Goal: Task Accomplishment & Management: Manage account settings

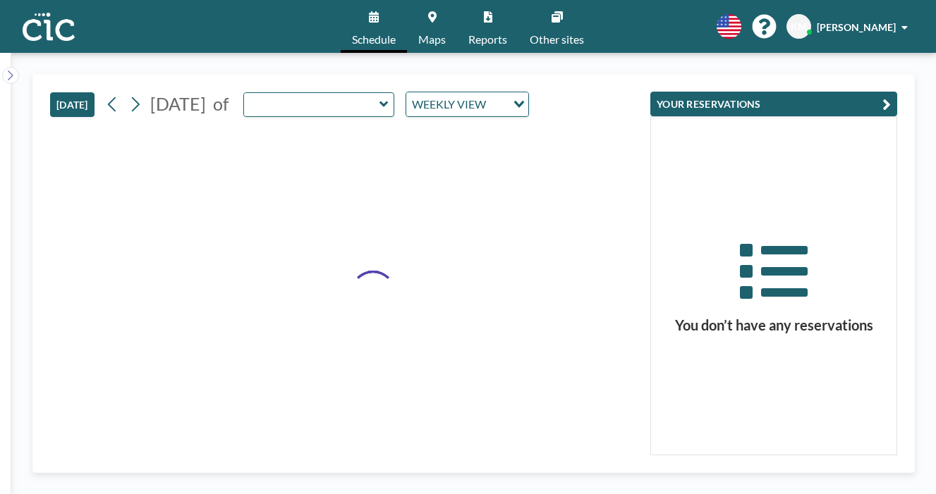
type input "Suzuran"
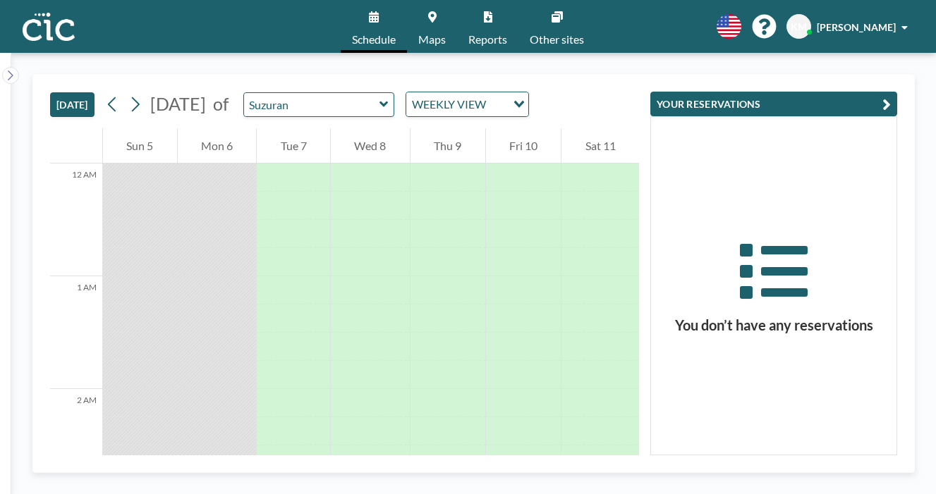
click at [436, 34] on span "Maps" at bounding box center [431, 39] width 27 height 11
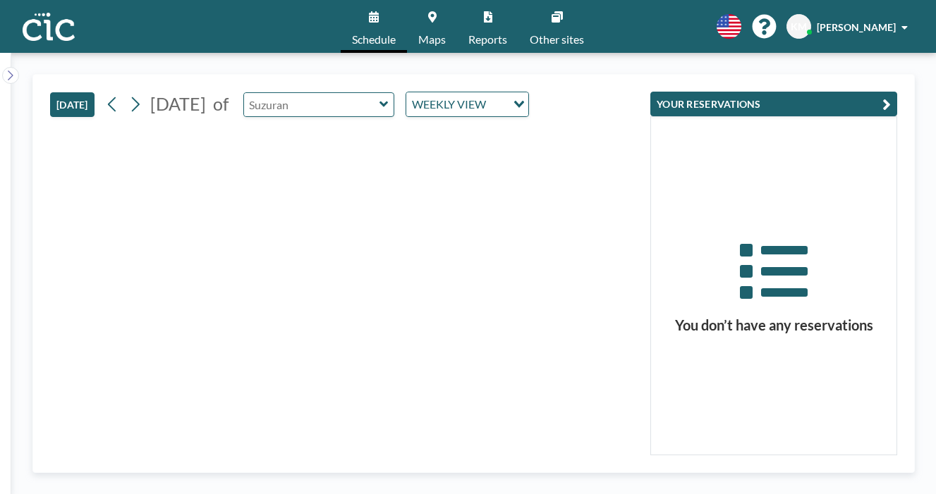
click at [297, 93] on input "text" at bounding box center [311, 104] width 135 height 23
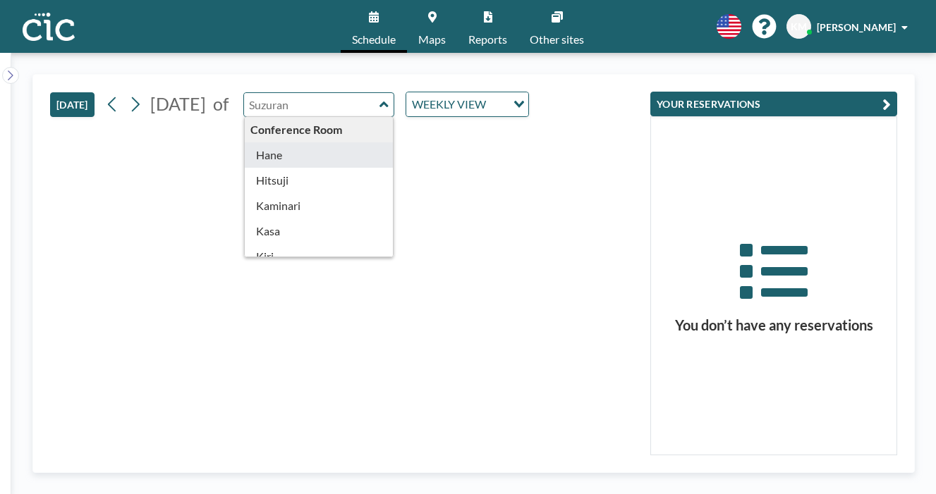
type input "Hane"
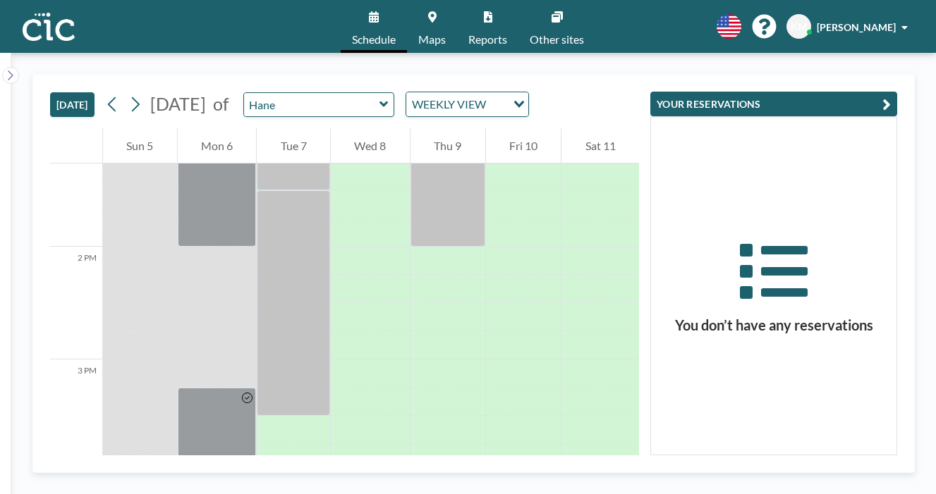
scroll to position [1381, 0]
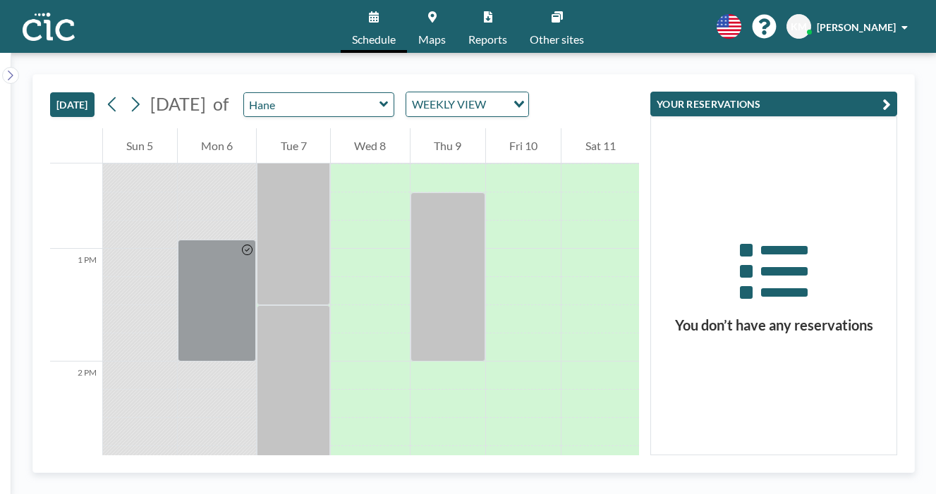
drag, startPoint x: 207, startPoint y: 324, endPoint x: 204, endPoint y: 388, distance: 64.9
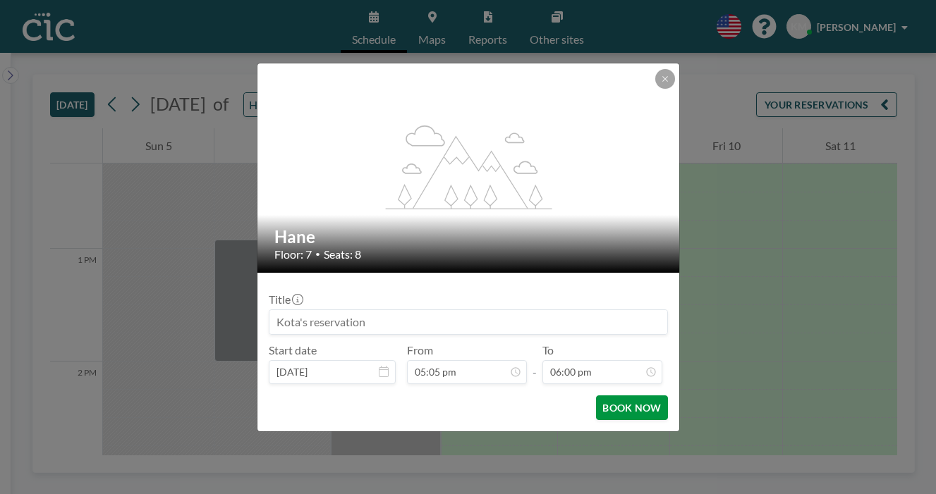
click at [618, 396] on button "BOOK NOW" at bounding box center [631, 408] width 71 height 25
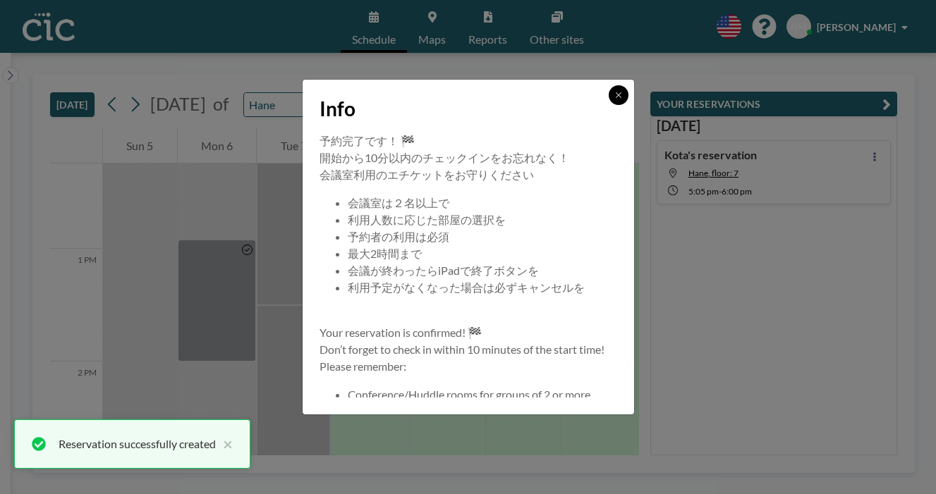
click at [615, 97] on icon at bounding box center [617, 94] width 5 height 5
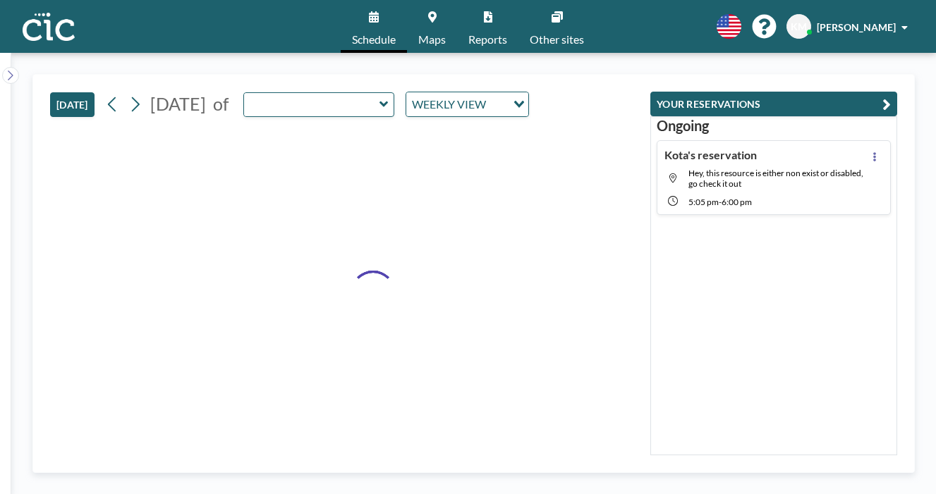
type input "Hane"
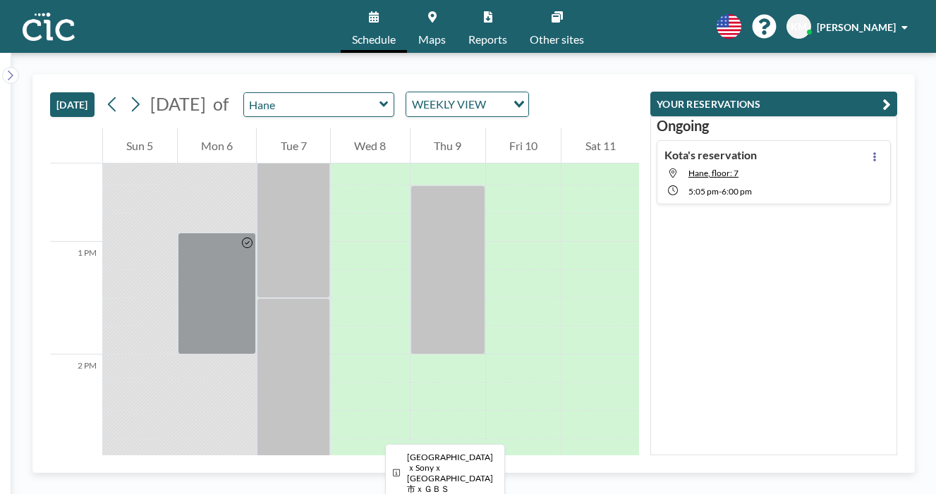
scroll to position [1393, 0]
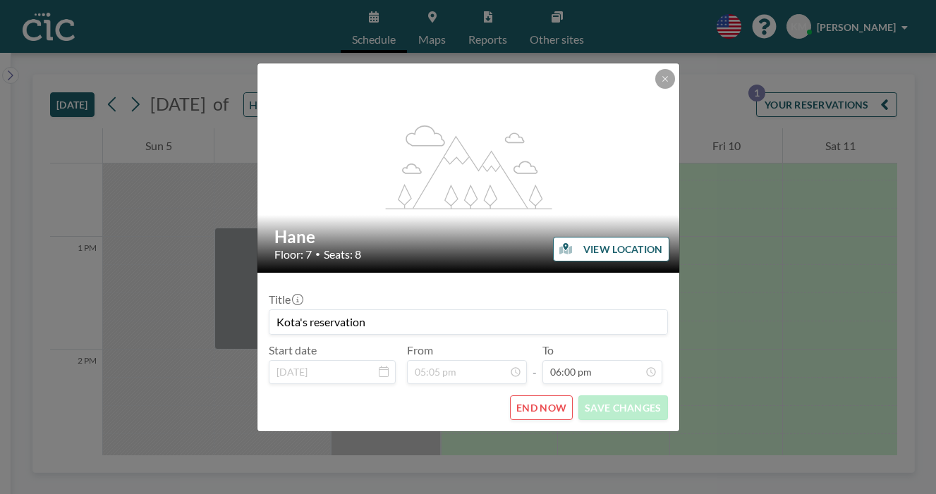
scroll to position [1620, 0]
click at [525, 389] on form "Title Kota's reservation Start date Oct 6, 2025 From 05:05 pm - To 06:00 pm END…" at bounding box center [468, 352] width 422 height 159
click at [546, 396] on button "END NOW" at bounding box center [541, 408] width 63 height 25
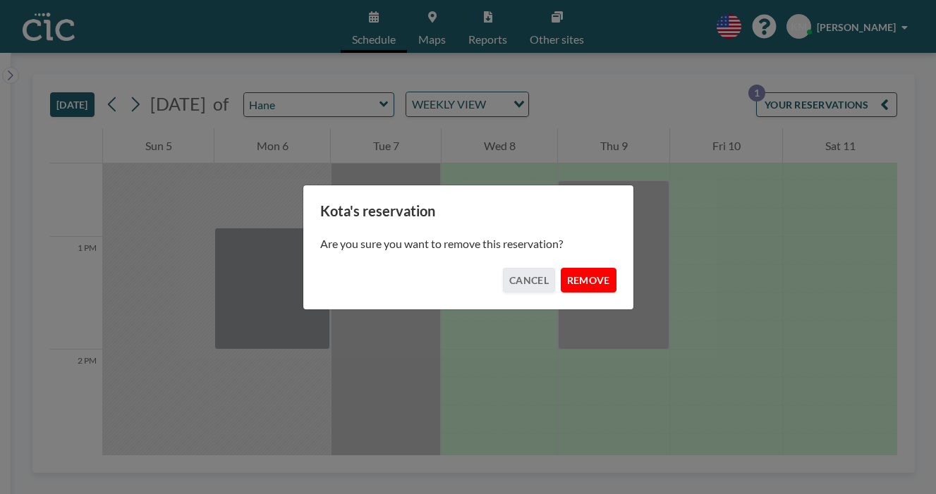
click at [570, 268] on button "REMOVE" at bounding box center [588, 280] width 56 height 25
